Goal: Navigation & Orientation: Understand site structure

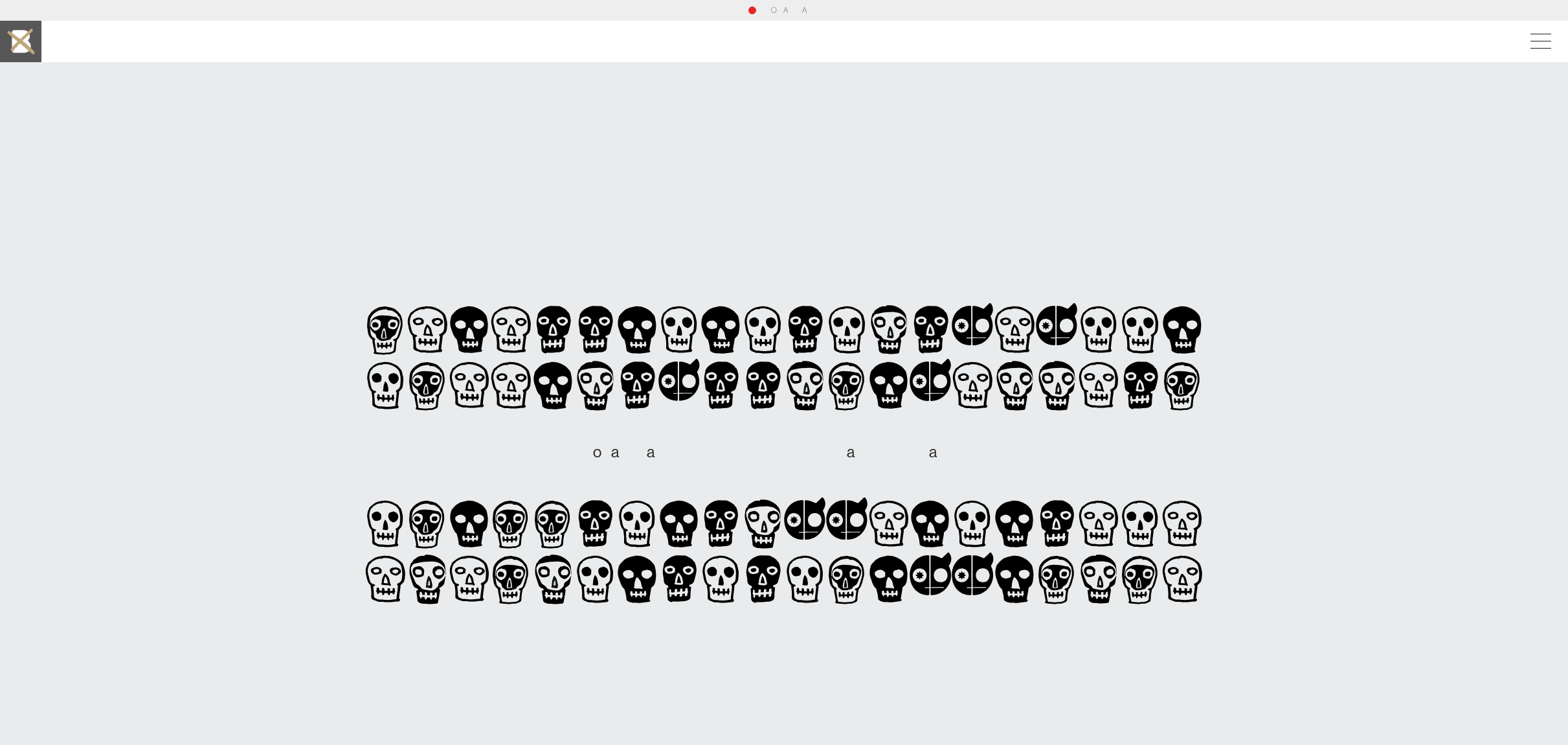
click at [33, 46] on img at bounding box center [21, 42] width 42 height 42
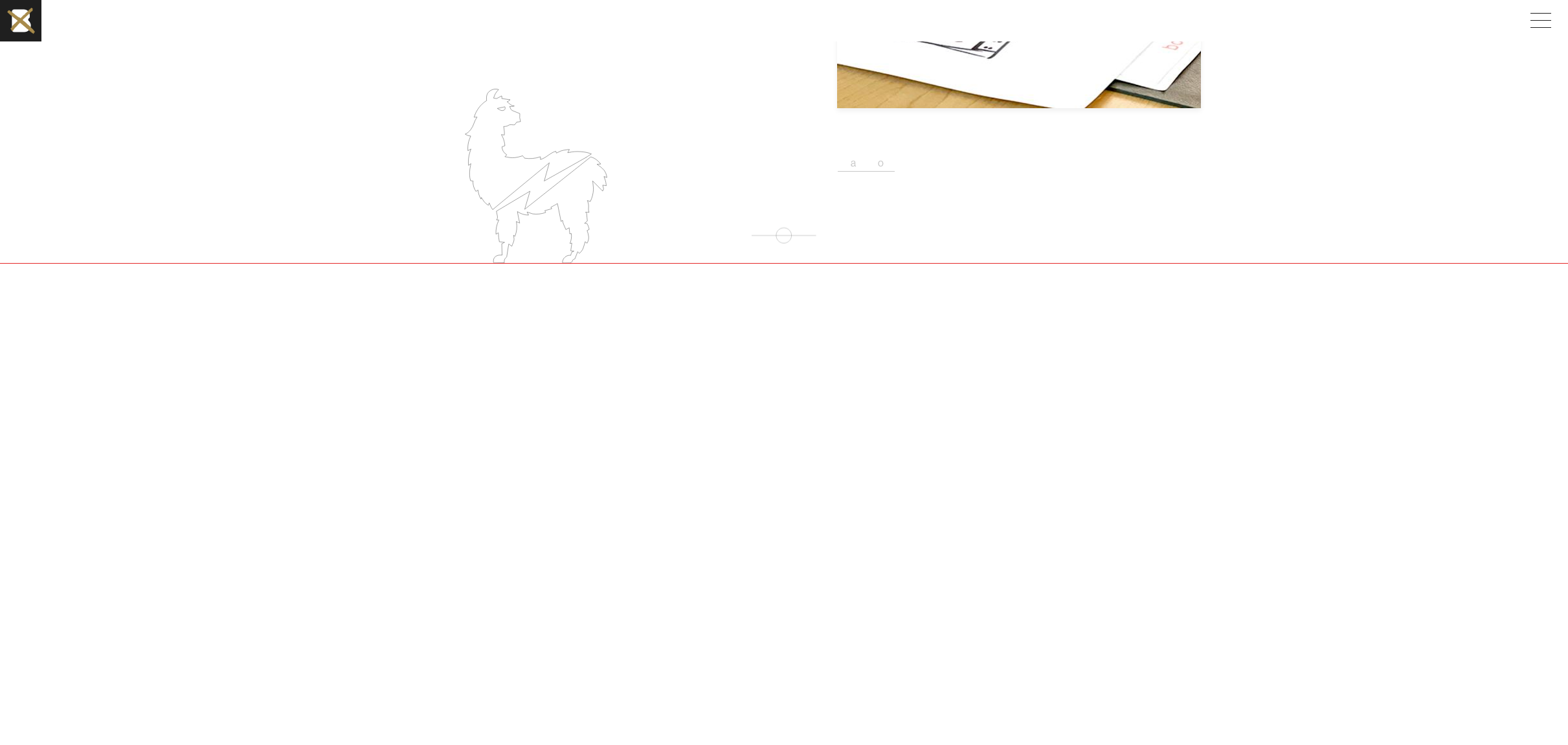
scroll to position [1820, 0]
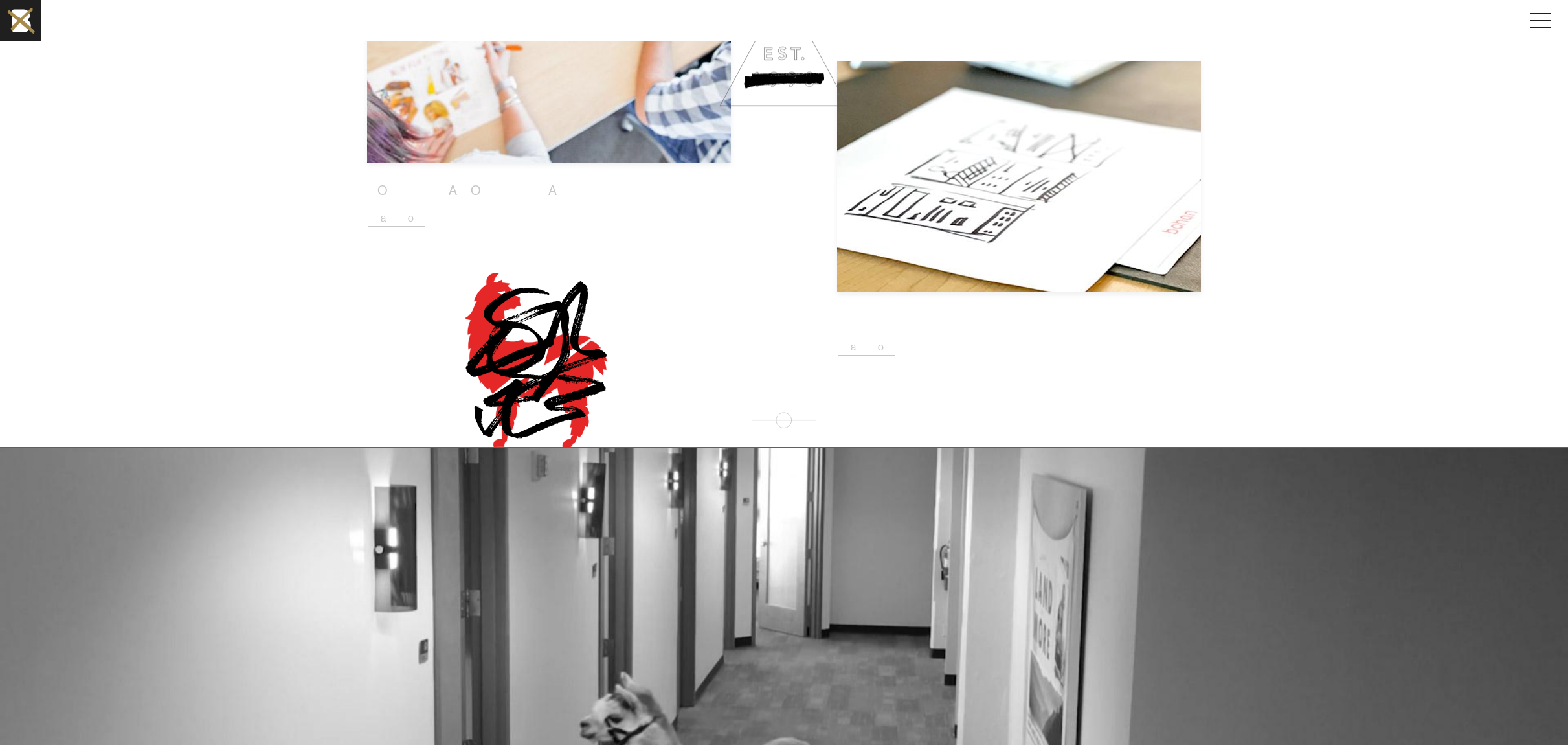
click at [587, 366] on icon at bounding box center [550, 393] width 114 height 106
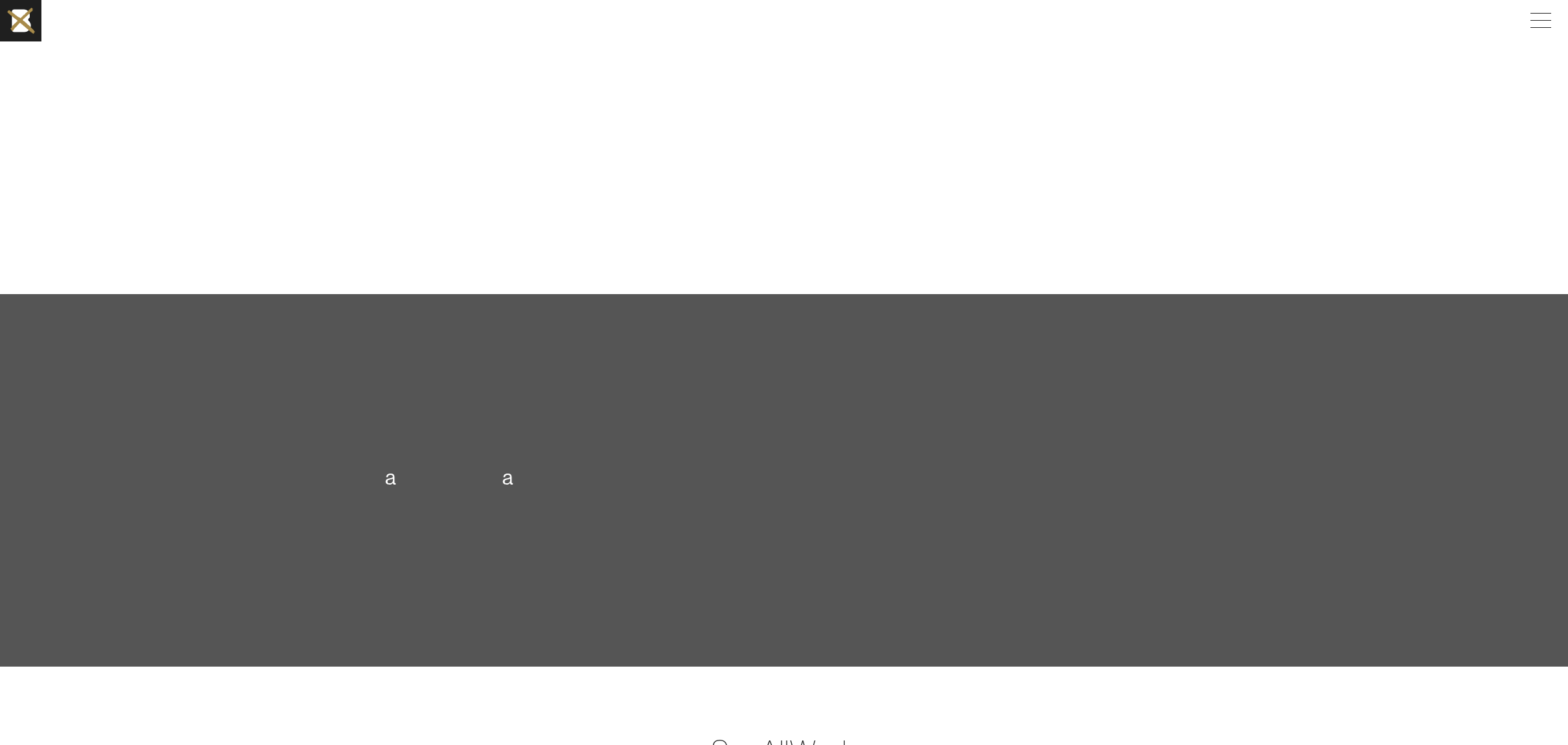
scroll to position [3761, 0]
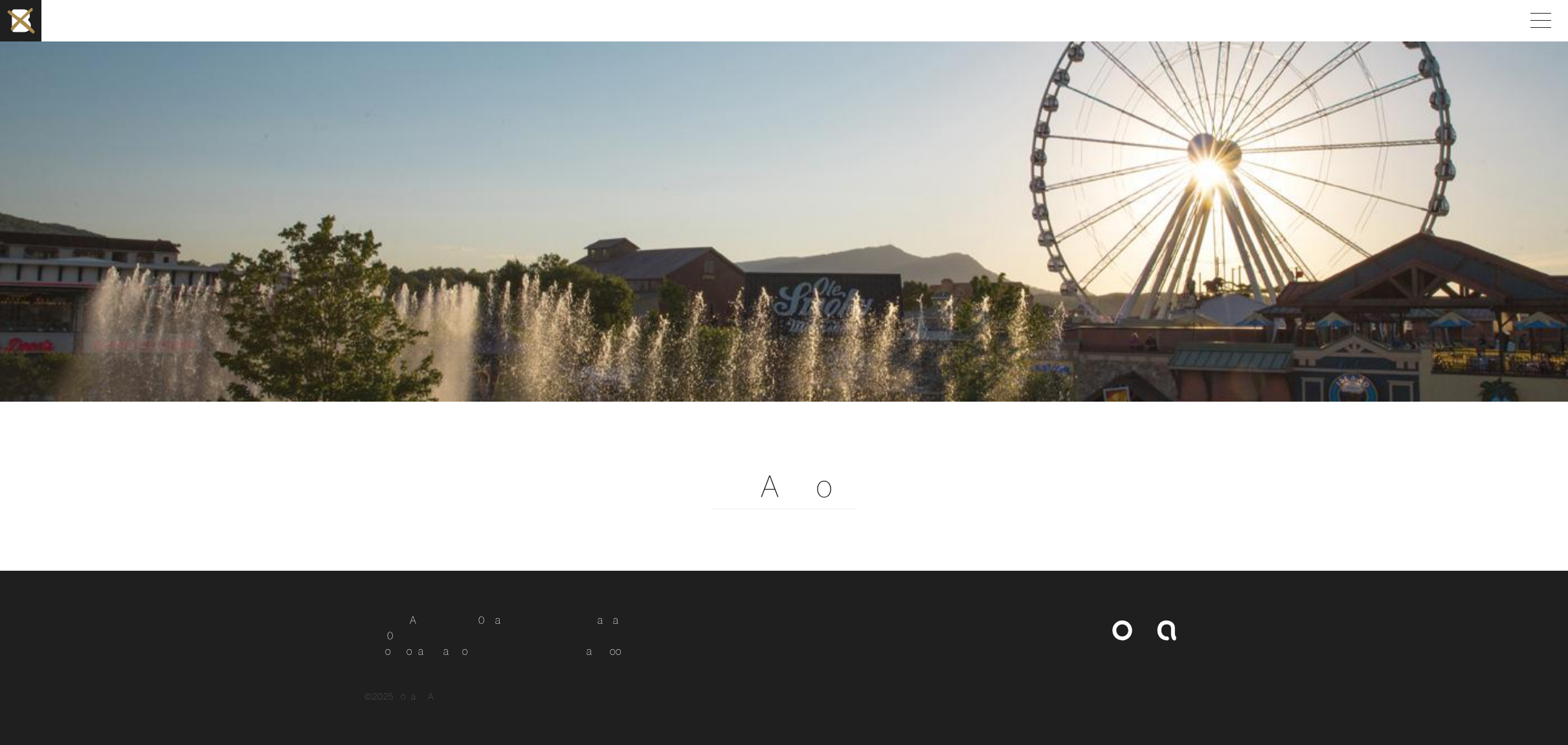
click at [1169, 634] on icon at bounding box center [1144, 628] width 109 height 26
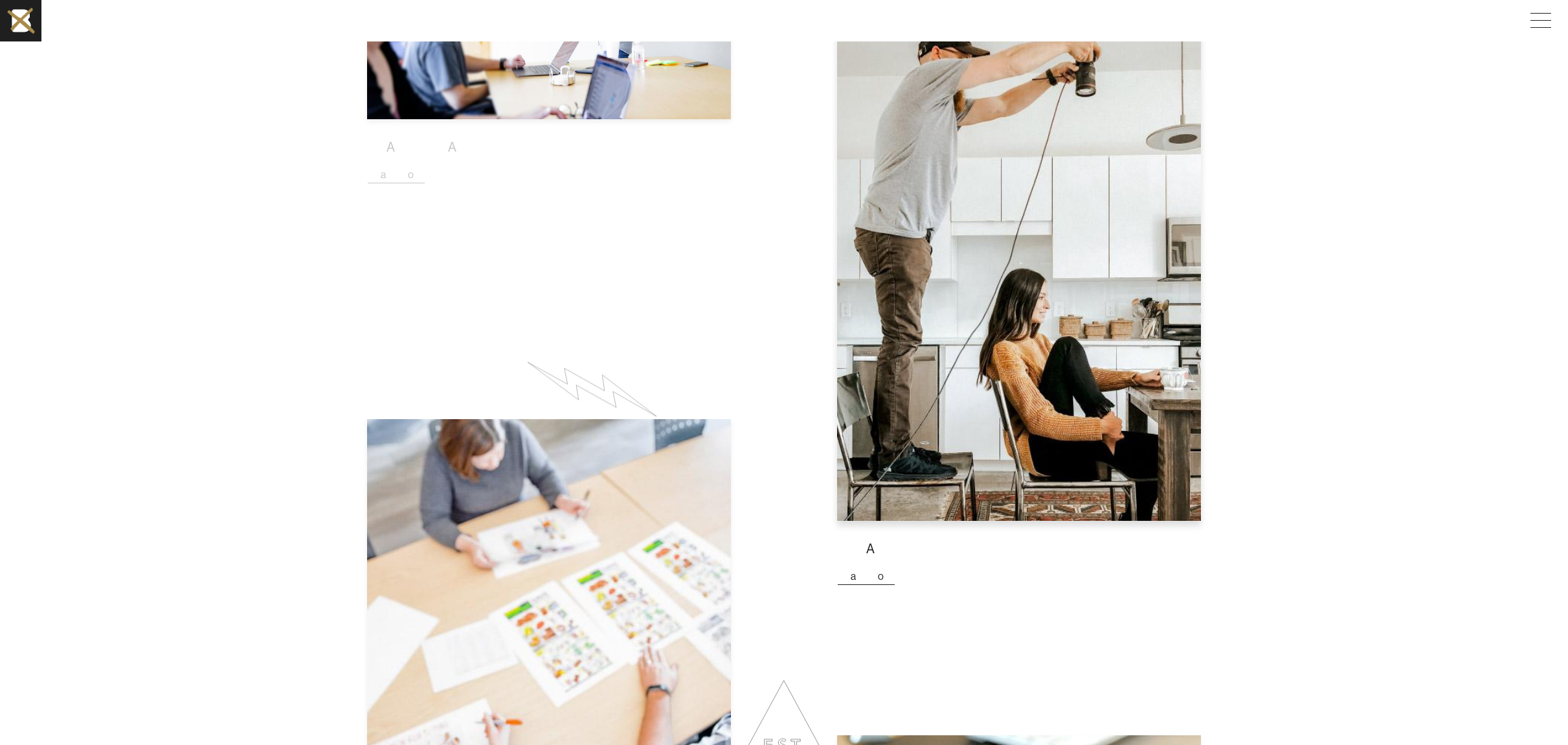
scroll to position [1237, 0]
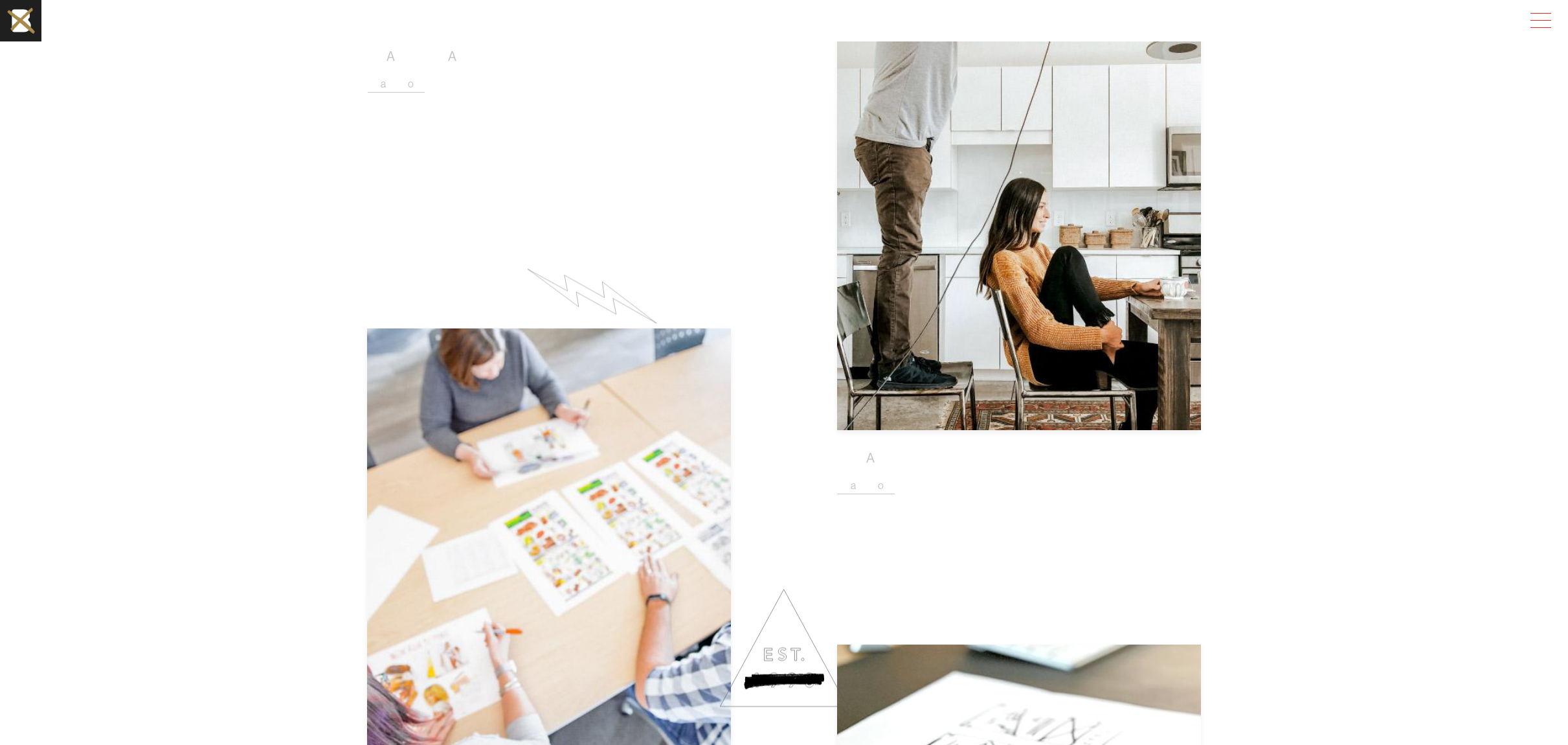
click at [1551, 20] on span at bounding box center [1540, 20] width 21 height 1
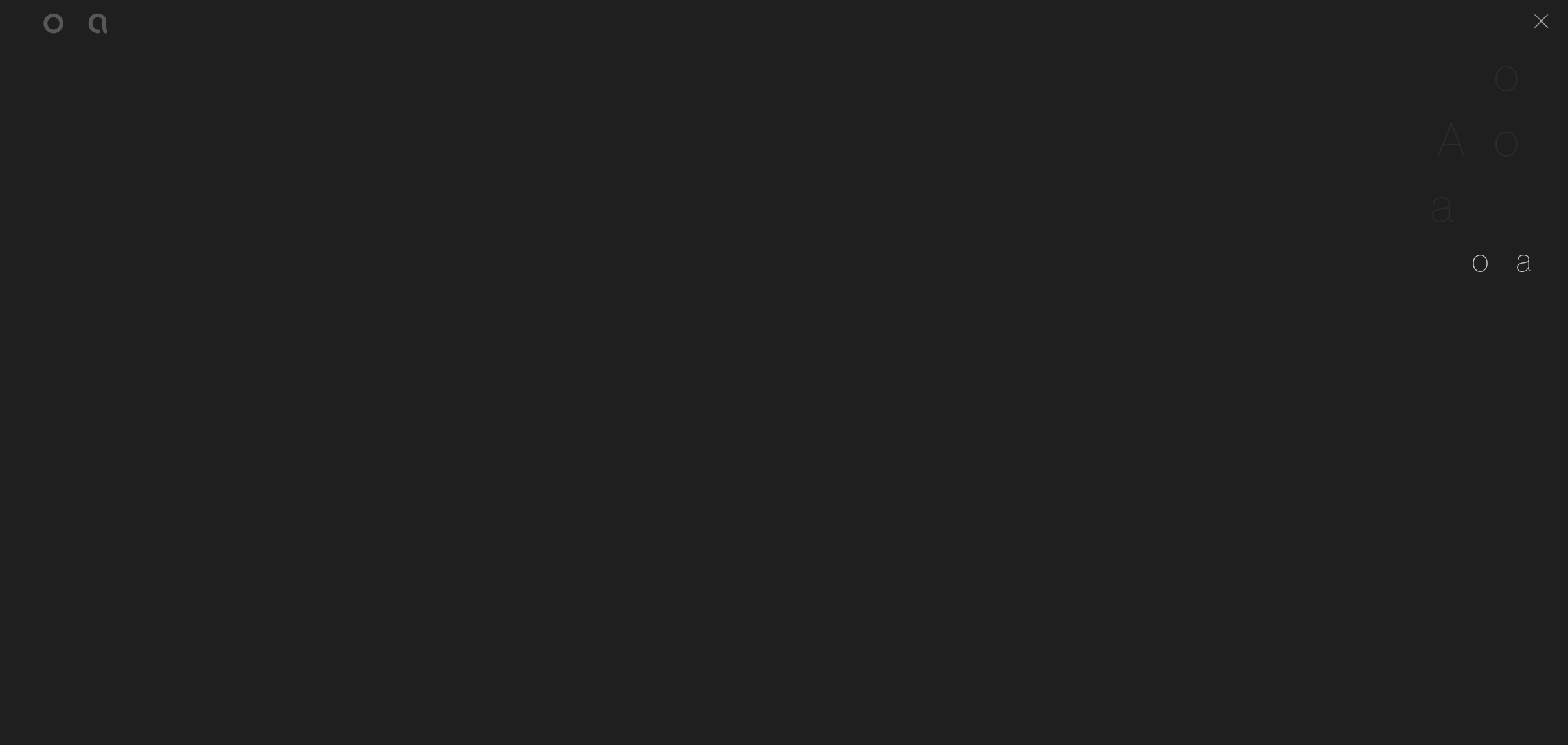
click at [1506, 259] on span "n" at bounding box center [1498, 260] width 16 height 39
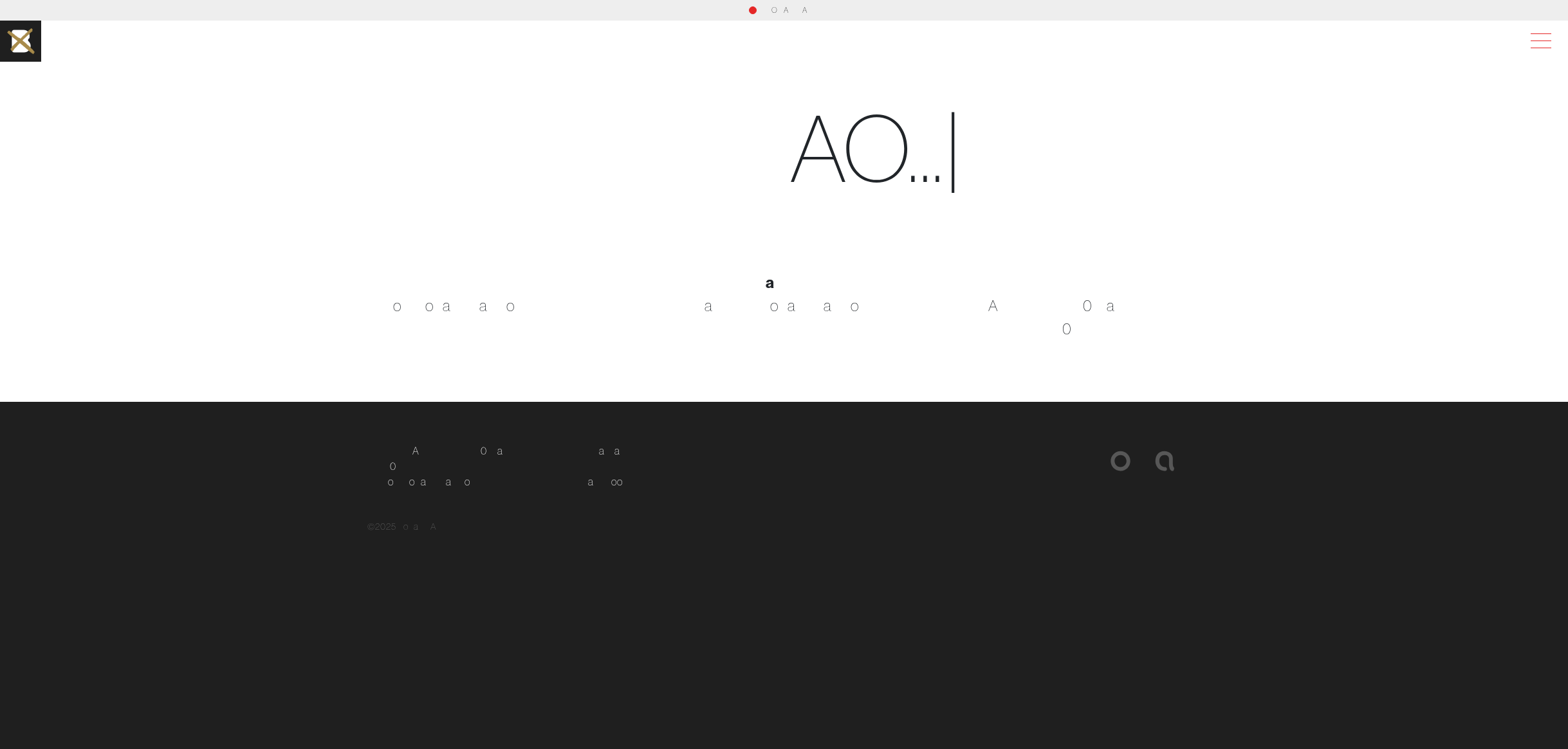
click at [1542, 41] on span at bounding box center [1538, 41] width 30 height 23
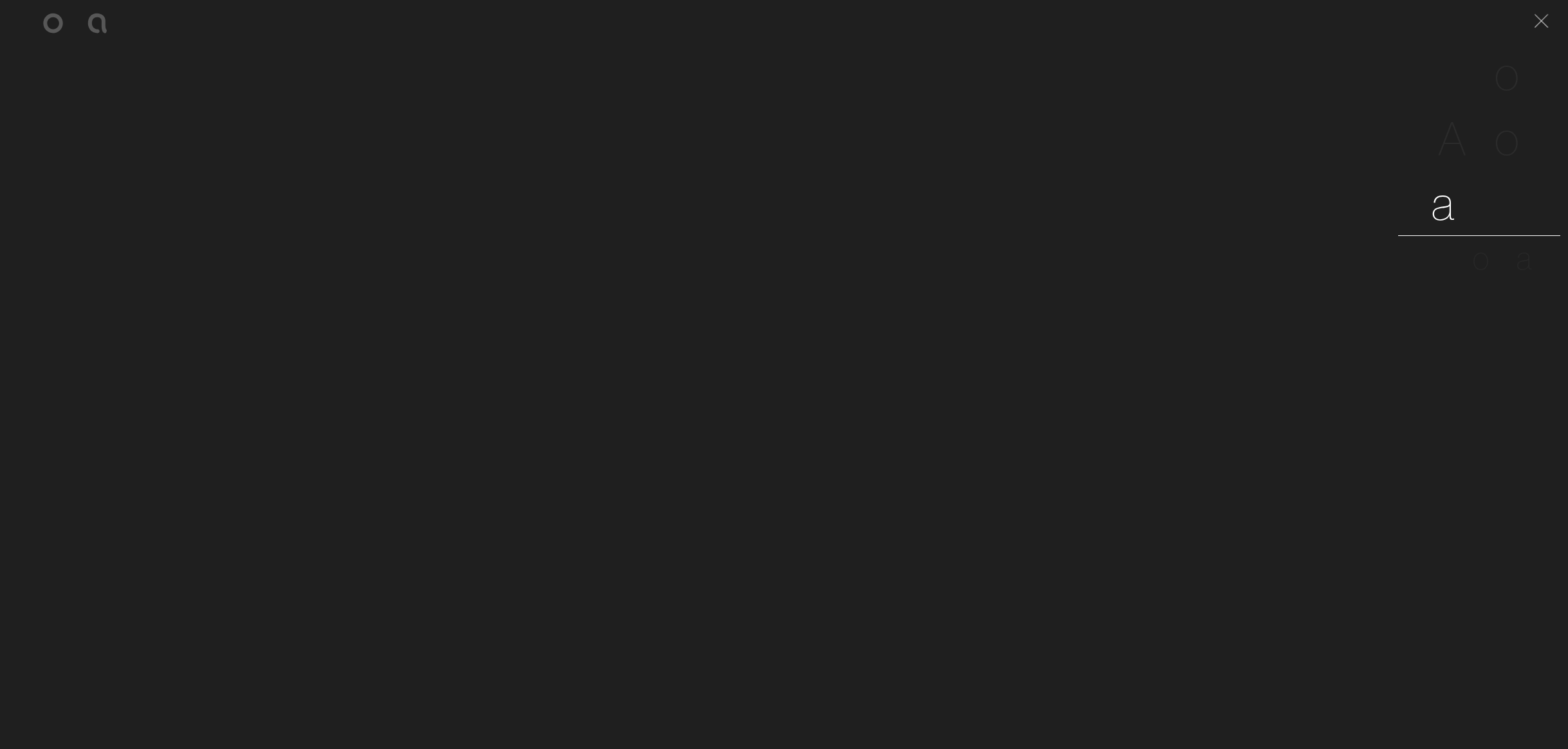
click at [1519, 200] on span "e" at bounding box center [1510, 203] width 26 height 58
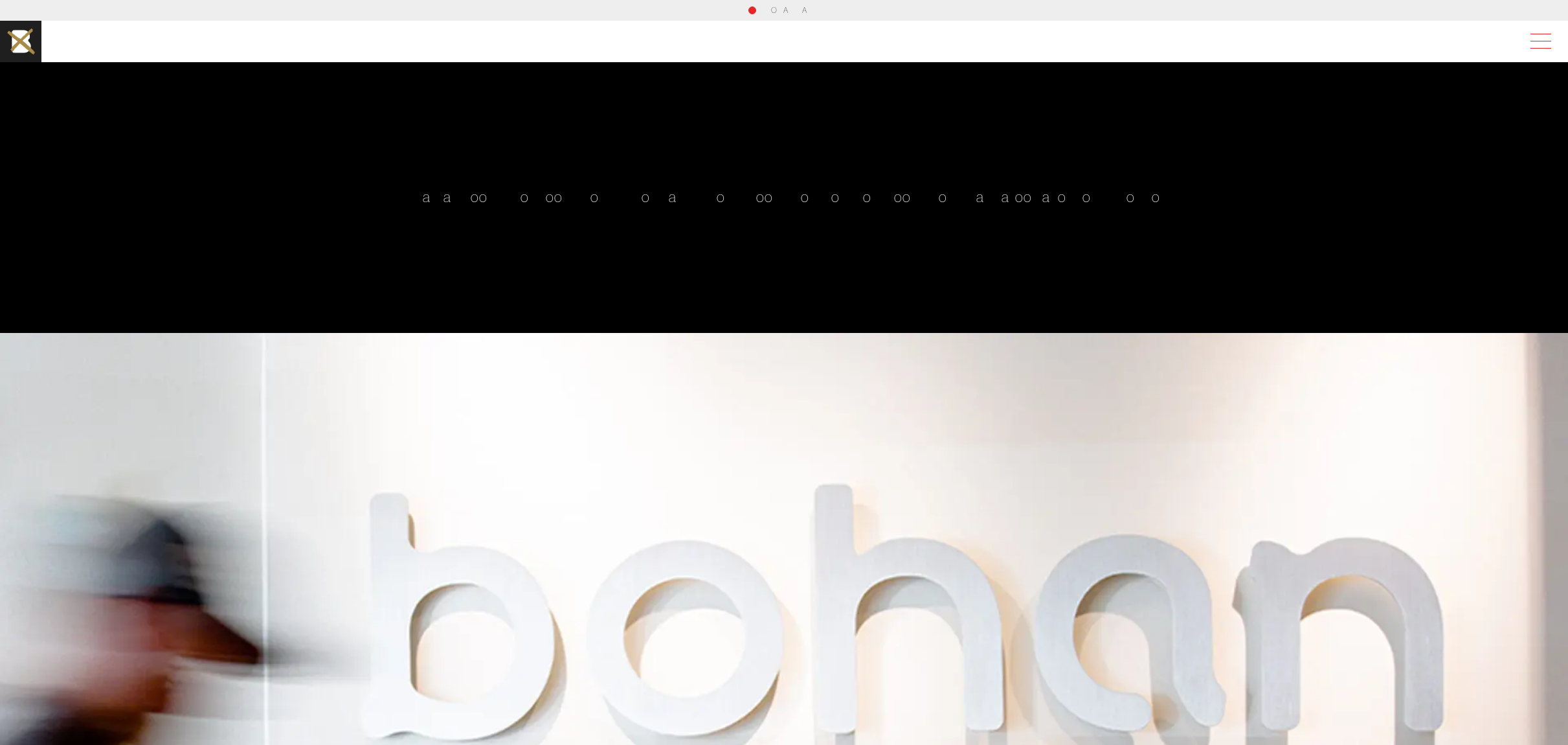
click at [1548, 37] on span at bounding box center [1538, 42] width 30 height 23
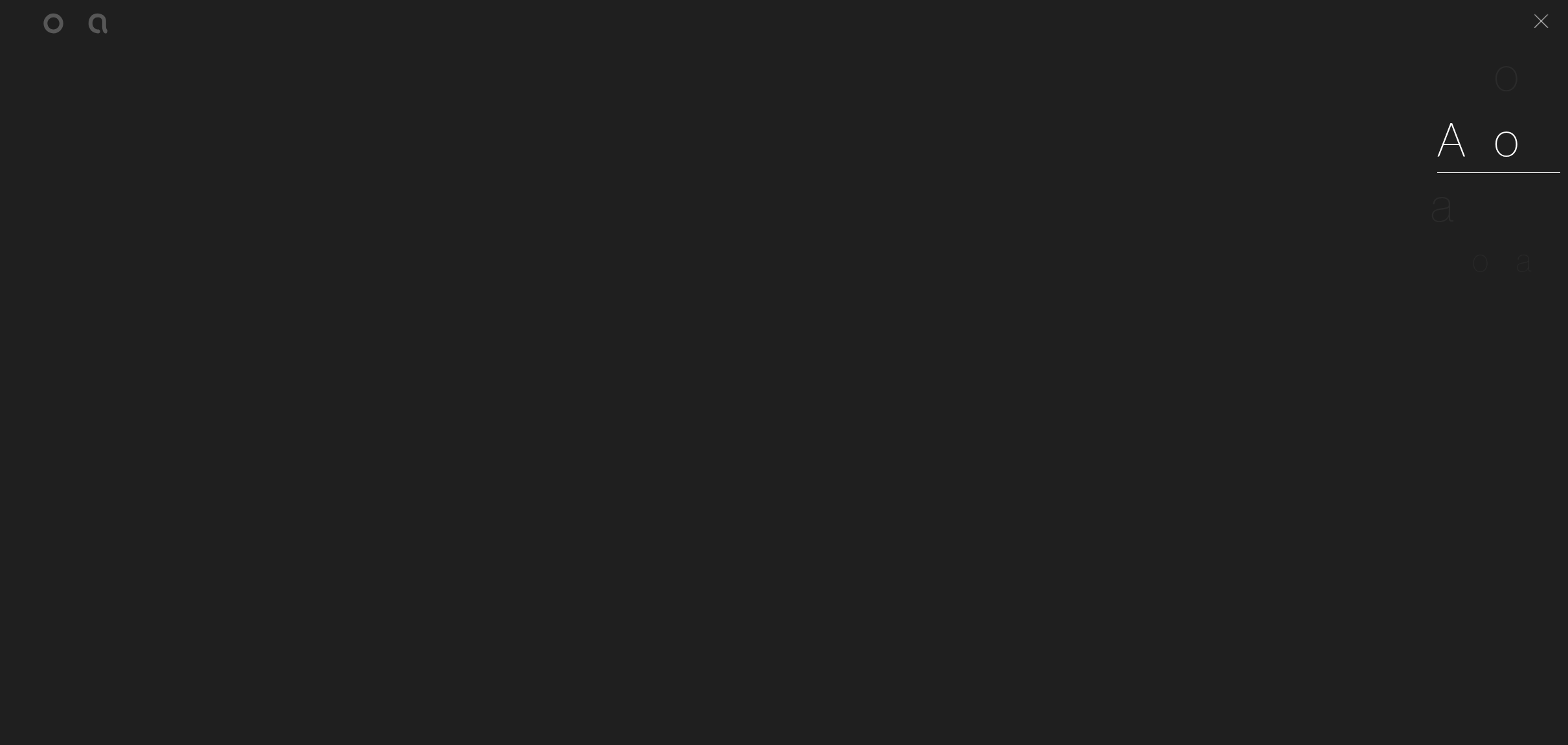
click at [1506, 138] on span "o" at bounding box center [1508, 139] width 27 height 59
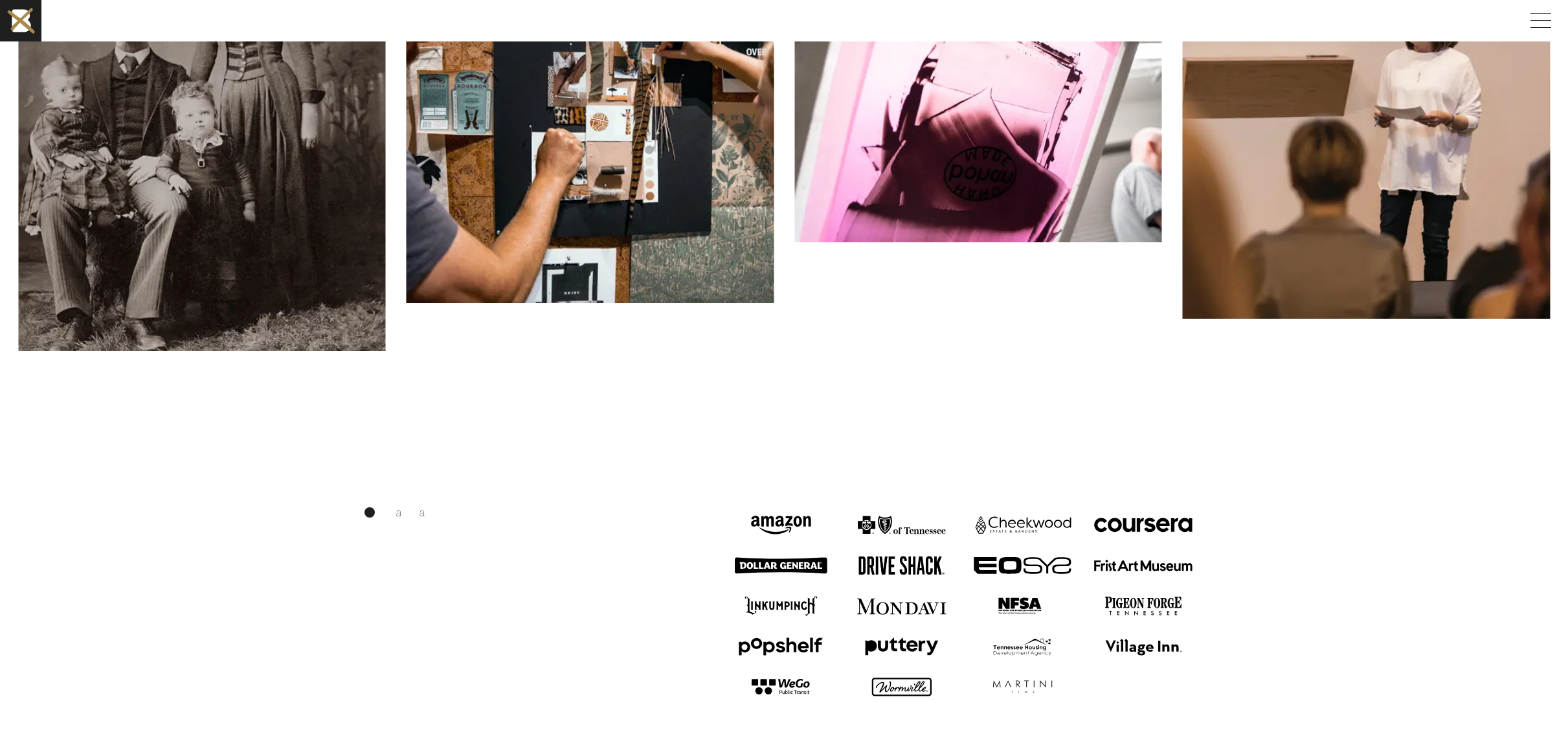
scroll to position [1924, 0]
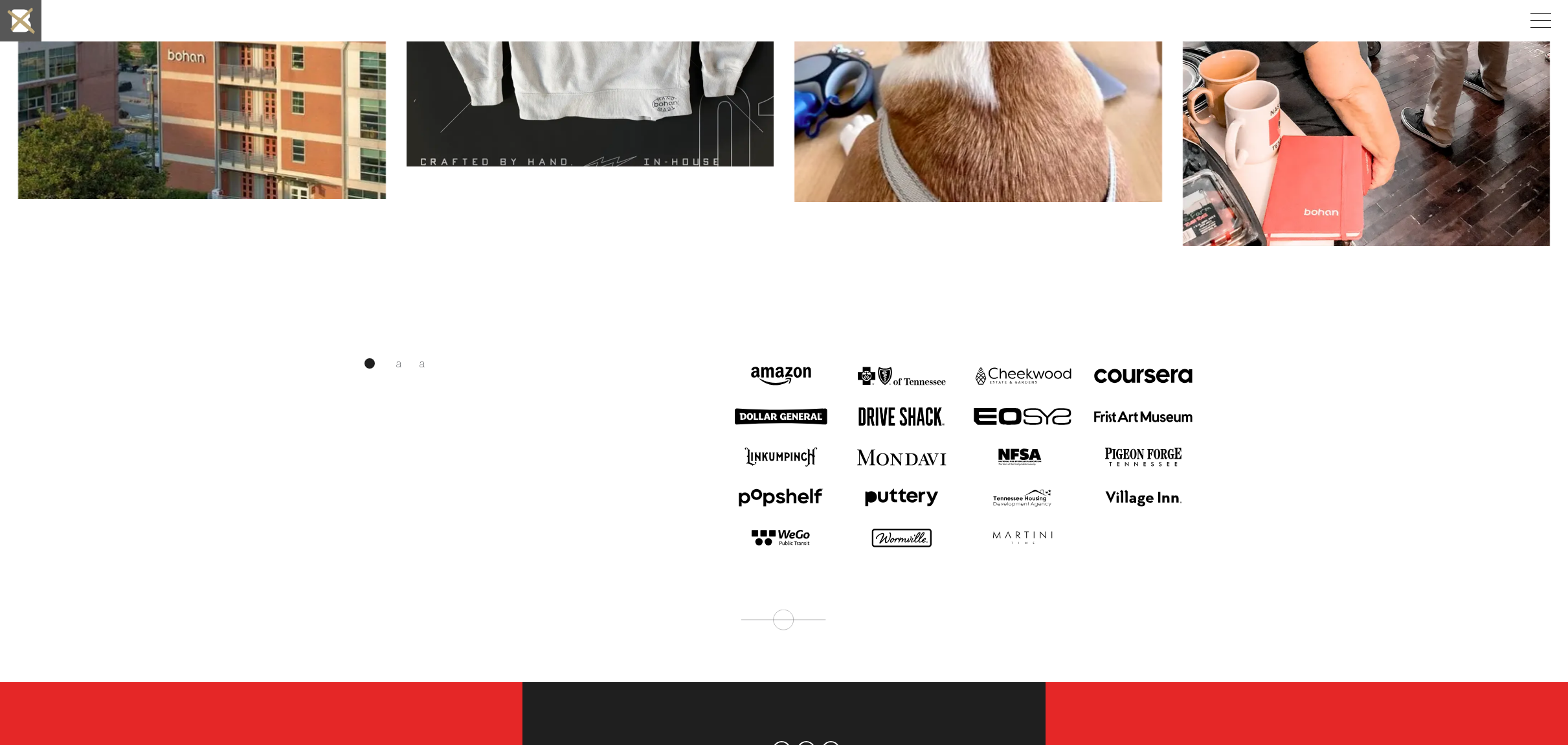
click at [19, 13] on img at bounding box center [21, 21] width 42 height 42
